Goal: Information Seeking & Learning: Learn about a topic

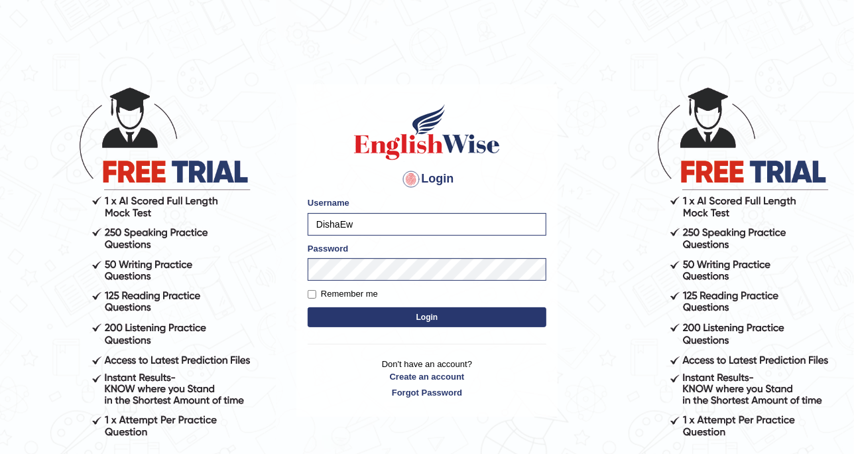
click at [406, 312] on button "Login" at bounding box center [427, 317] width 239 height 20
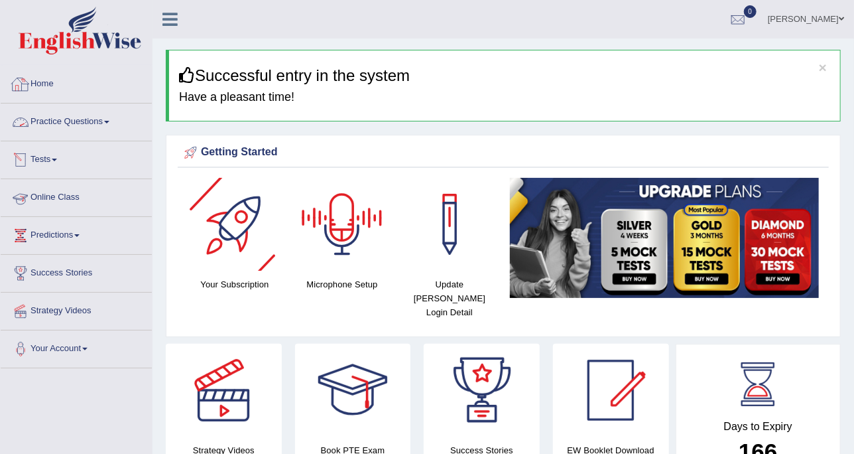
click at [64, 112] on link "Practice Questions" at bounding box center [76, 119] width 151 height 33
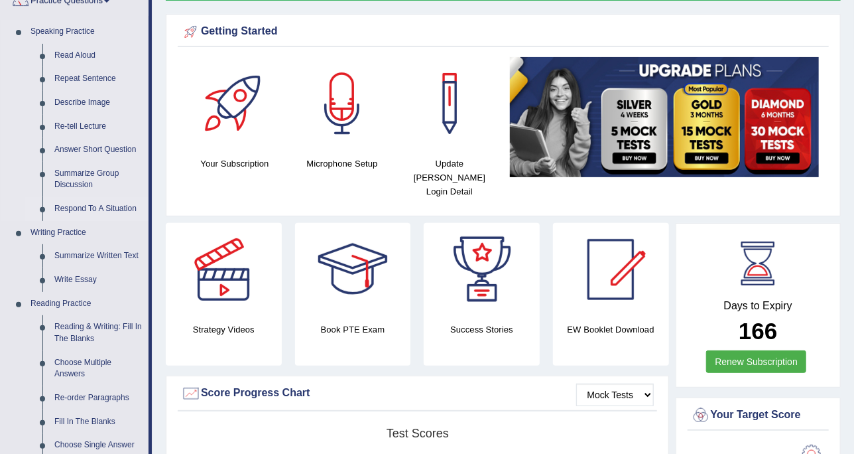
scroll to position [249, 0]
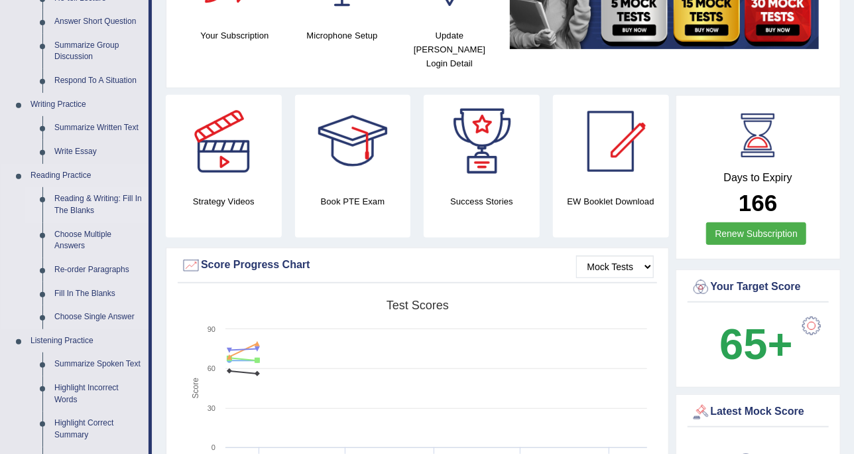
click at [100, 206] on link "Reading & Writing: Fill In The Blanks" at bounding box center [98, 204] width 100 height 35
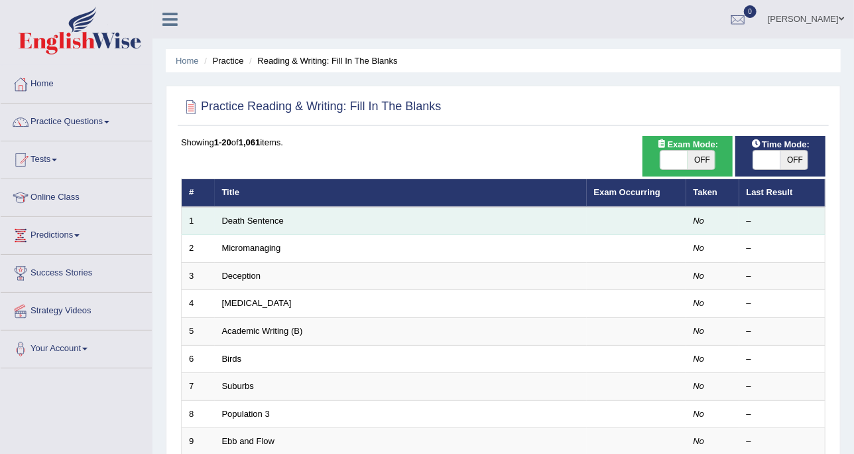
click at [251, 225] on td "Death Sentence" at bounding box center [401, 221] width 372 height 28
click at [256, 216] on link "Death Sentence" at bounding box center [253, 221] width 62 height 10
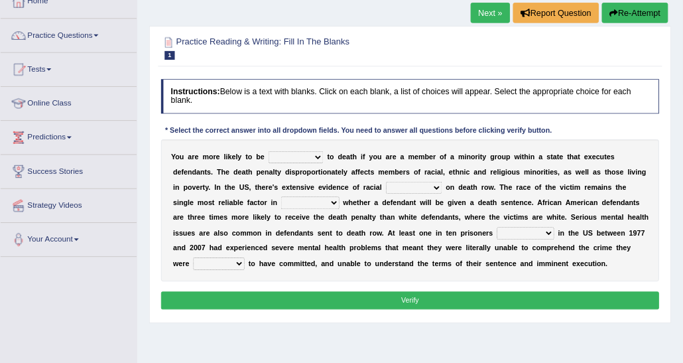
scroll to position [83, 0]
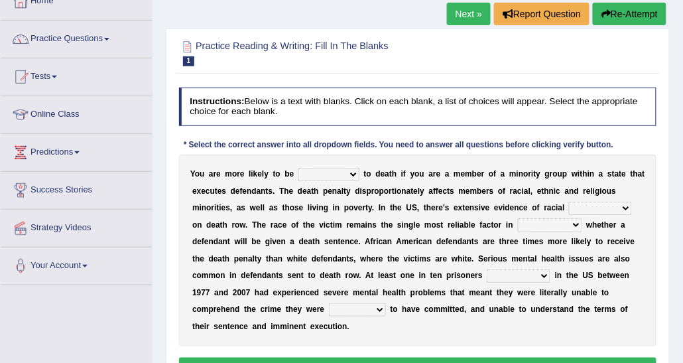
click at [342, 170] on select "penalized blamed complained sentenced" at bounding box center [329, 174] width 61 height 13
click at [363, 183] on div "Y o u a r e m o r e l i k e l y t o b e penalized blamed complained sentenced t…" at bounding box center [418, 251] width 478 height 192
click at [569, 208] on select "bias equality appearance background" at bounding box center [600, 208] width 62 height 13
click at [518, 222] on select "determining adjoining undermining examining" at bounding box center [550, 224] width 64 height 13
click at [487, 274] on select "electrocuted persecuted executed captured" at bounding box center [519, 275] width 64 height 13
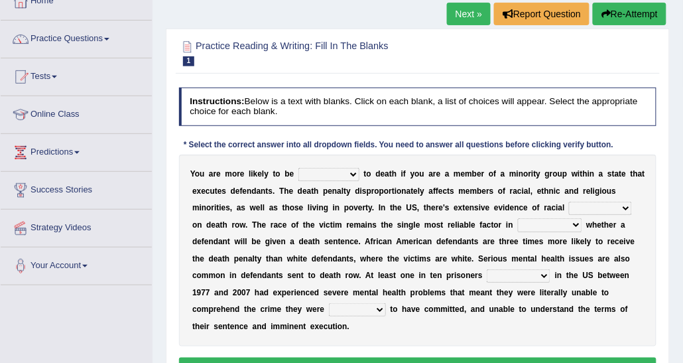
click at [569, 273] on b "h" at bounding box center [571, 275] width 5 height 9
click at [332, 184] on div "Y o u a r e m o r e l i k e l y t o b e penalized blamed complained sentenced t…" at bounding box center [418, 251] width 478 height 192
click at [314, 175] on select "penalized blamed complained sentenced" at bounding box center [329, 174] width 61 height 13
select select "sentenced"
click at [299, 168] on select "penalized blamed complained sentenced" at bounding box center [329, 174] width 61 height 13
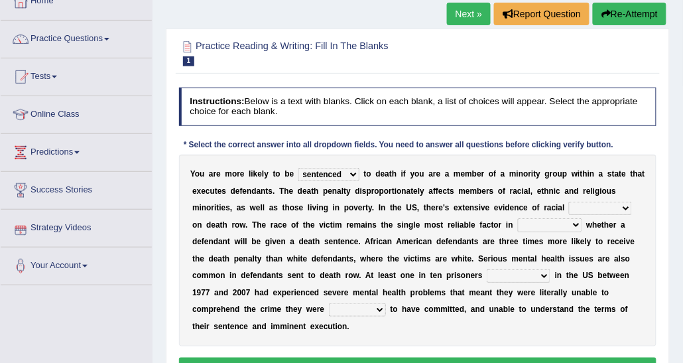
click at [569, 204] on select "bias equality appearance background" at bounding box center [600, 208] width 62 height 13
click at [569, 203] on select "bias equality appearance background" at bounding box center [600, 208] width 62 height 13
select select "bias"
click at [569, 202] on select "bias equality appearance background" at bounding box center [600, 208] width 62 height 13
click at [518, 226] on select "determining adjoining undermining examining" at bounding box center [550, 224] width 64 height 13
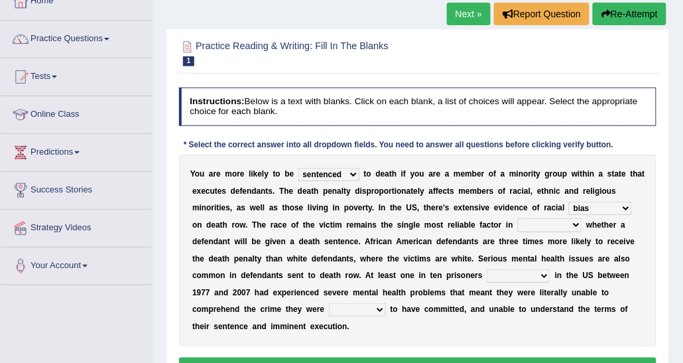
click at [487, 269] on select "electrocuted persecuted executed captured" at bounding box center [519, 275] width 64 height 13
click at [299, 266] on div "Y o u a r e m o r e l i k e l y t o b e penalized blamed complained sentenced t…" at bounding box center [418, 251] width 478 height 192
click at [487, 279] on select "electrocuted persecuted executed captured" at bounding box center [519, 275] width 64 height 13
click at [487, 271] on select "electrocuted persecuted executed captured" at bounding box center [519, 275] width 64 height 13
select select "captured"
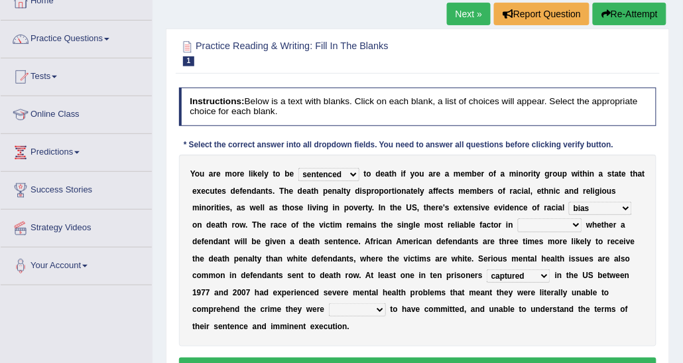
click at [487, 269] on select "electrocuted persecuted executed captured" at bounding box center [519, 275] width 64 height 13
click at [519, 285] on div "Y o u a r e m o r e l i k e l y t o b e penalized blamed complained sentenced t…" at bounding box center [418, 251] width 478 height 192
click at [386, 303] on select "alleged acclaimed persuaded claimed" at bounding box center [357, 309] width 57 height 13
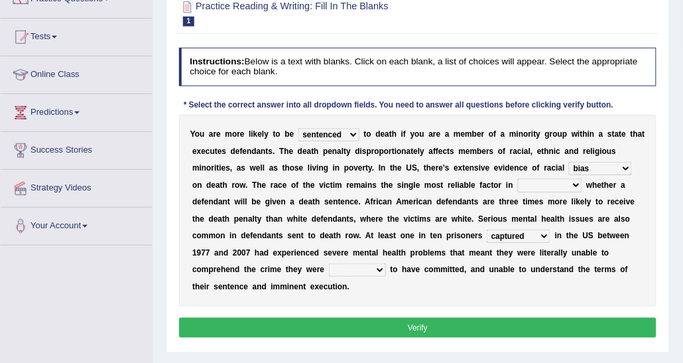
scroll to position [149, 0]
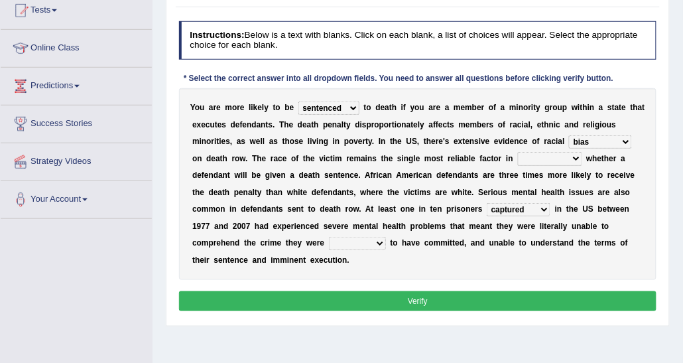
click at [386, 237] on select "alleged acclaimed persuaded claimed" at bounding box center [357, 243] width 57 height 13
select select "alleged"
click at [386, 237] on select "alleged acclaimed persuaded claimed" at bounding box center [357, 243] width 57 height 13
click at [518, 157] on select "determining adjoining undermining examining" at bounding box center [550, 158] width 64 height 13
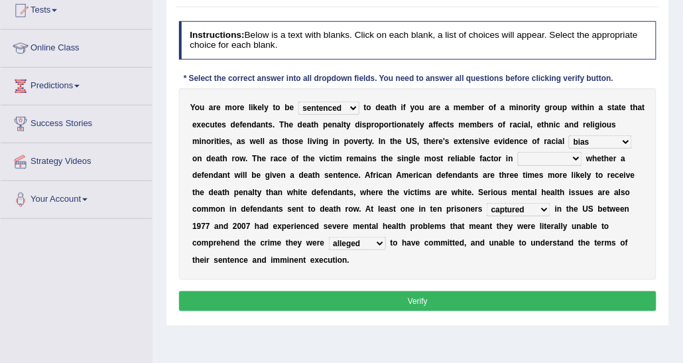
select select "determining"
click at [518, 152] on select "determining adjoining undermining examining" at bounding box center [550, 158] width 64 height 13
click at [462, 291] on button "Verify" at bounding box center [418, 300] width 478 height 19
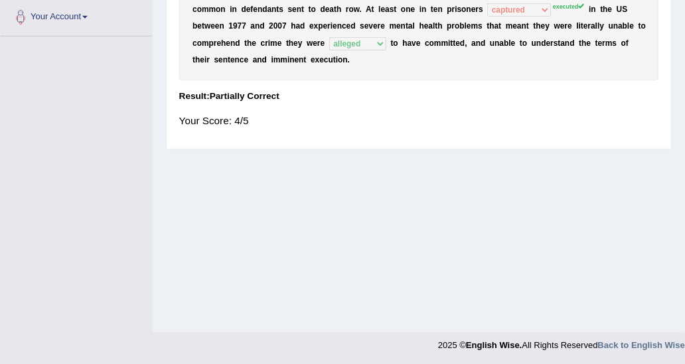
scroll to position [0, 0]
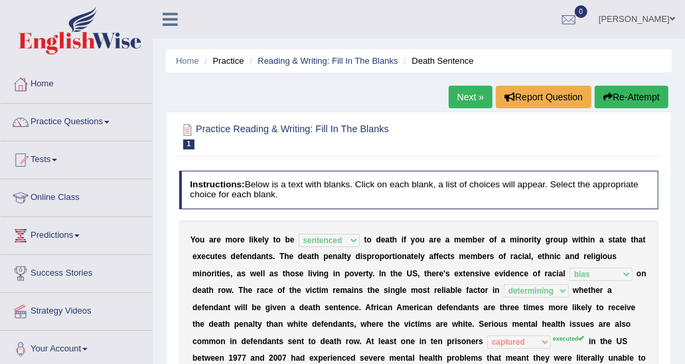
click at [450, 21] on ul "Disha Vij Toggle navigation Username: DishaEw Access Type: Online Subscription:…" at bounding box center [498, 19] width 372 height 38
click at [301, 59] on link "Reading & Writing: Fill In The Blanks" at bounding box center [327, 61] width 140 height 10
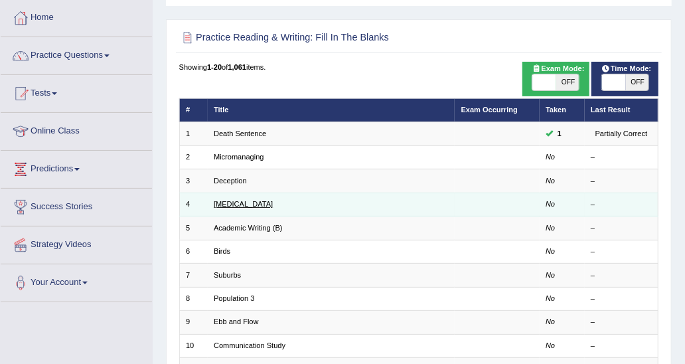
drag, startPoint x: 222, startPoint y: 204, endPoint x: 239, endPoint y: 201, distance: 17.5
click at [222, 204] on link "[MEDICAL_DATA]" at bounding box center [243, 204] width 59 height 8
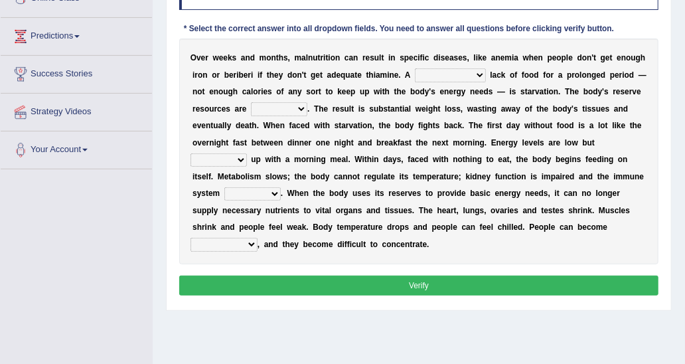
click at [430, 74] on select "severe distinguishing proper distinctive" at bounding box center [450, 74] width 71 height 13
select select "severe"
click at [415, 68] on select "severe distinguishing proper distinctive" at bounding box center [450, 74] width 71 height 13
click at [251, 107] on select "obsoleted depleted pelleted deleted" at bounding box center [279, 108] width 56 height 13
click at [251, 102] on select "obsoleted depleted pelleted deleted" at bounding box center [279, 108] width 56 height 13
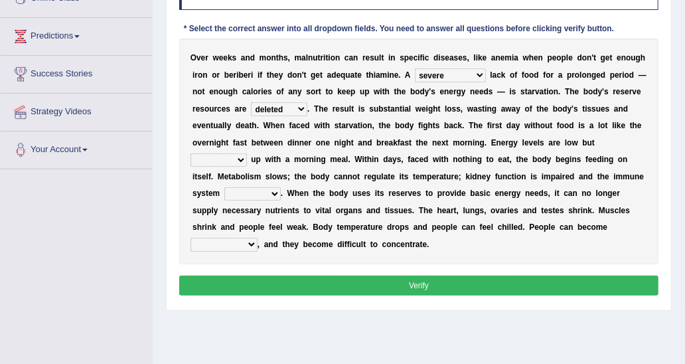
click at [251, 106] on select "obsoleted depleted pelleted deleted" at bounding box center [279, 108] width 56 height 13
select select "depleted"
click at [251, 102] on select "obsoleted depleted pelleted deleted" at bounding box center [279, 108] width 56 height 13
click at [473, 149] on div "O v e r w e e k s a n d m o n t h s , m a l n u t r i t i o n c a n r e s u l t…" at bounding box center [419, 151] width 480 height 226
click at [247, 153] on select "feed come chill pick" at bounding box center [218, 159] width 56 height 13
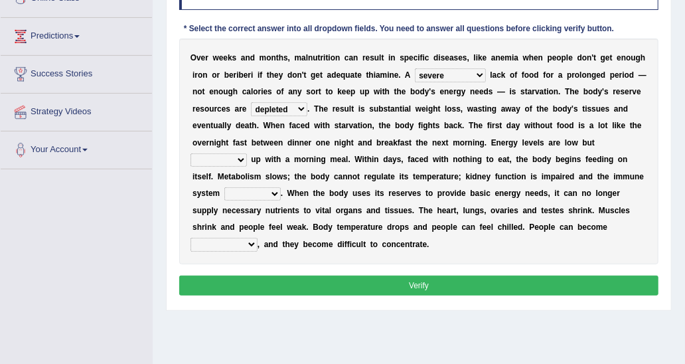
select select "come"
click at [247, 153] on select "feed come chill pick" at bounding box center [218, 159] width 56 height 13
click at [281, 187] on select "deepens deafens weakens surpasses" at bounding box center [252, 193] width 56 height 13
select select "weakens"
click at [281, 187] on select "deepens deafens weakens surpasses" at bounding box center [252, 193] width 56 height 13
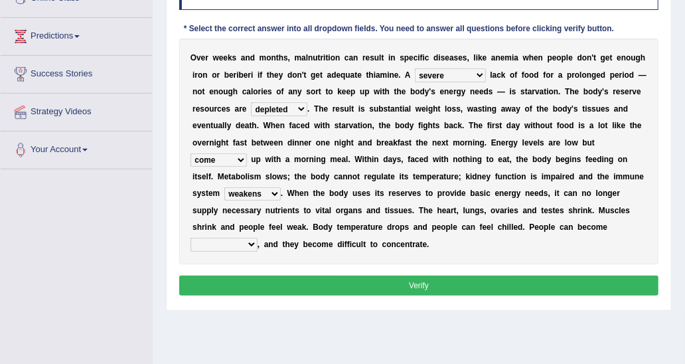
click at [257, 237] on select "irritable commutable indisputable transportable" at bounding box center [223, 243] width 67 height 13
select select "irritable"
click at [257, 237] on select "irritable commutable indisputable transportable" at bounding box center [223, 243] width 67 height 13
click at [385, 275] on button "Verify" at bounding box center [419, 284] width 480 height 19
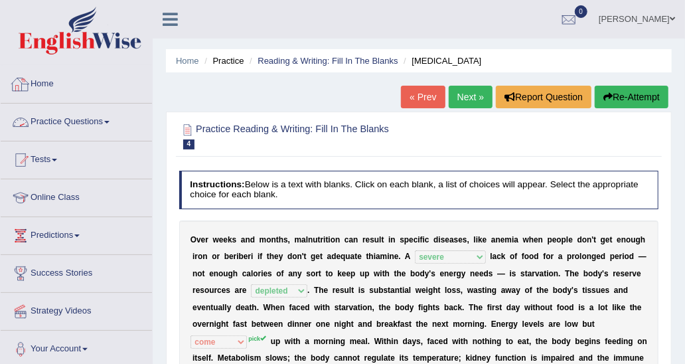
click at [50, 84] on link "Home" at bounding box center [76, 82] width 151 height 33
